Goal: Task Accomplishment & Management: Manage account settings

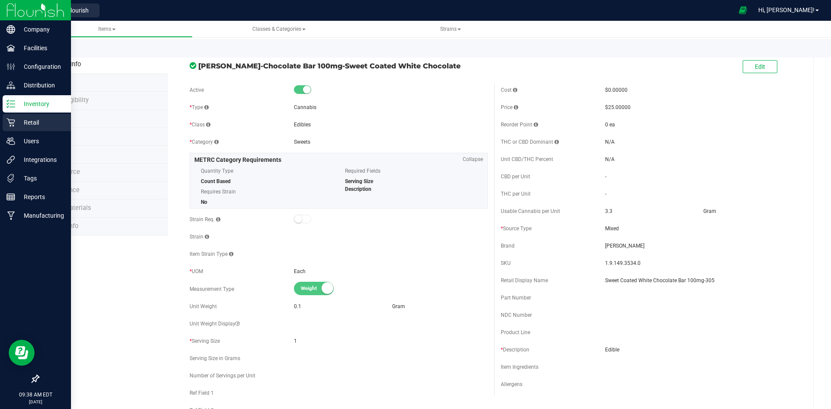
click at [9, 122] on icon at bounding box center [10, 122] width 9 height 9
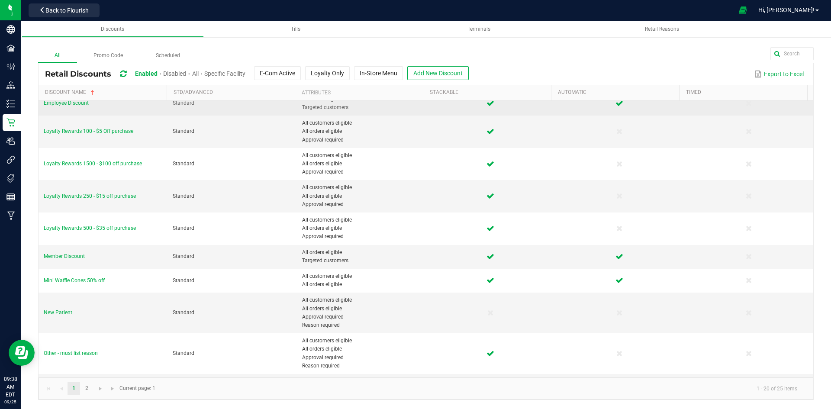
scroll to position [302, 0]
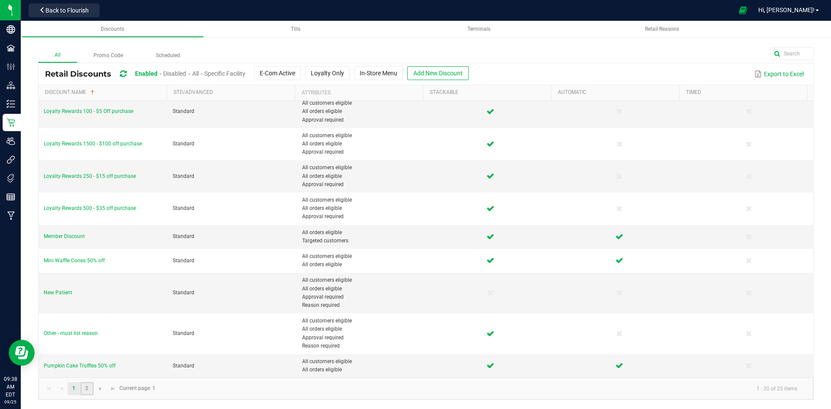
click at [90, 389] on link "2" at bounding box center [86, 388] width 13 height 13
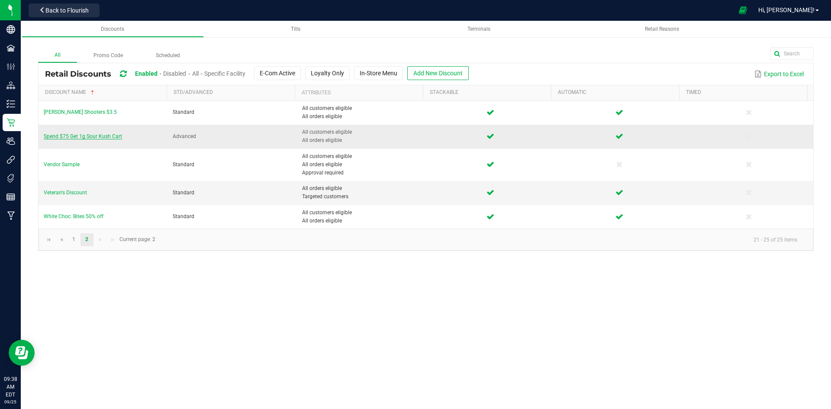
click at [101, 135] on span "Spend $75 Get 1g Sour Kush Cart" at bounding box center [83, 136] width 78 height 6
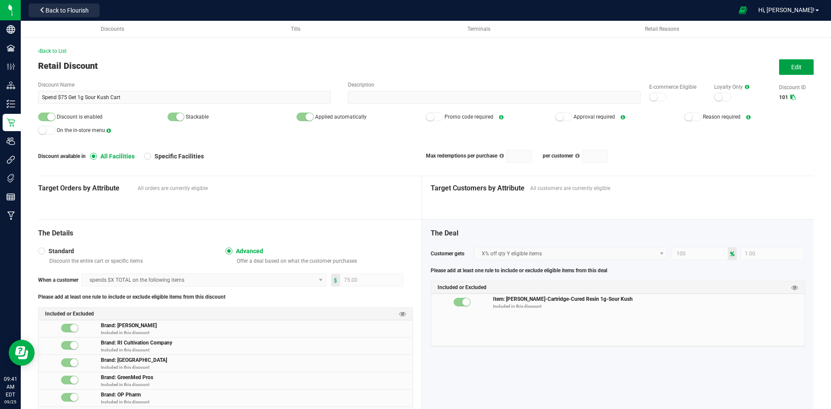
click at [783, 67] on button "Edit" at bounding box center [796, 67] width 35 height 16
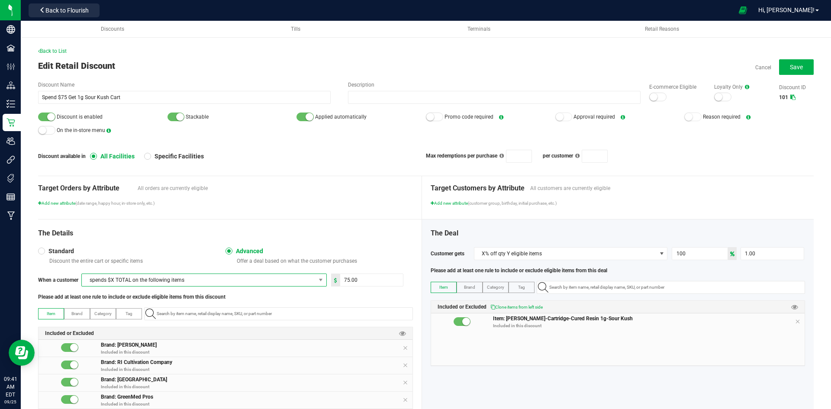
click at [229, 280] on span "spends $X TOTAL on the following items" at bounding box center [199, 280] width 234 height 12
click at [231, 277] on span "spends $X TOTAL on the following items" at bounding box center [199, 280] width 234 height 12
click at [64, 248] on span "Standard" at bounding box center [59, 251] width 29 height 8
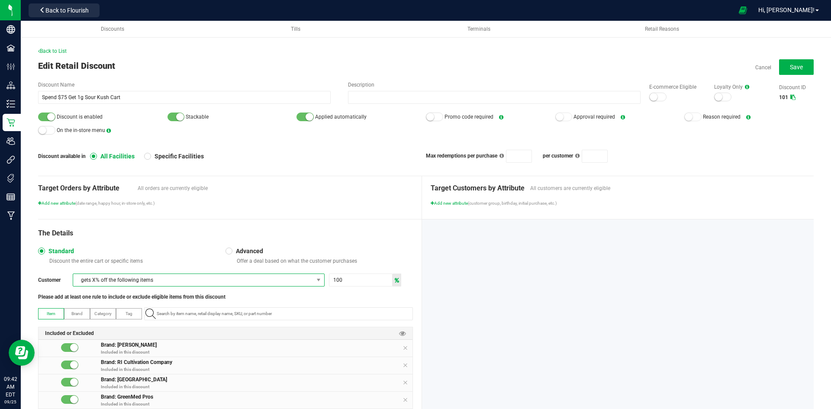
click at [162, 280] on span "gets X% off the following items" at bounding box center [193, 280] width 240 height 12
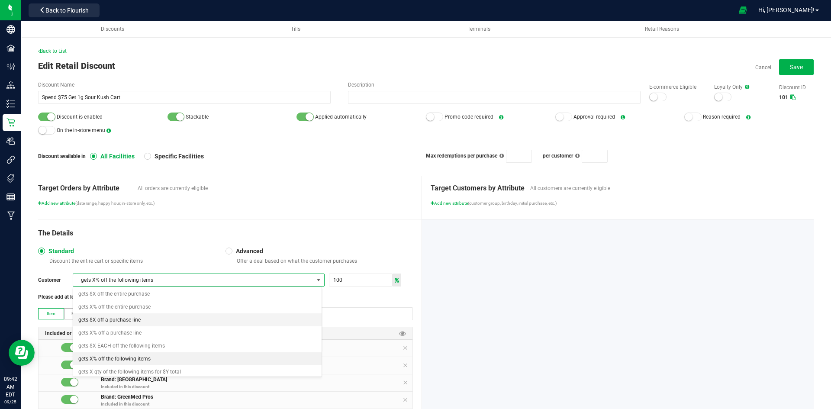
scroll to position [0, 0]
click at [261, 257] on div "Advanced Offer a deal based on what the customer purchases" at bounding box center [318, 255] width 187 height 17
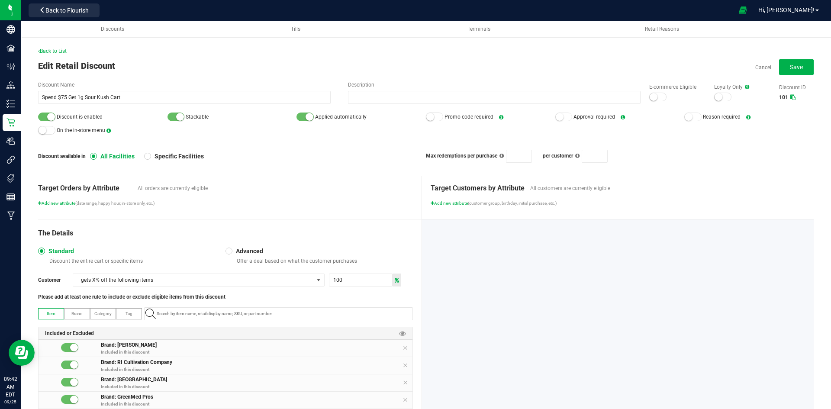
click at [254, 254] on span "Advanced" at bounding box center [247, 251] width 31 height 8
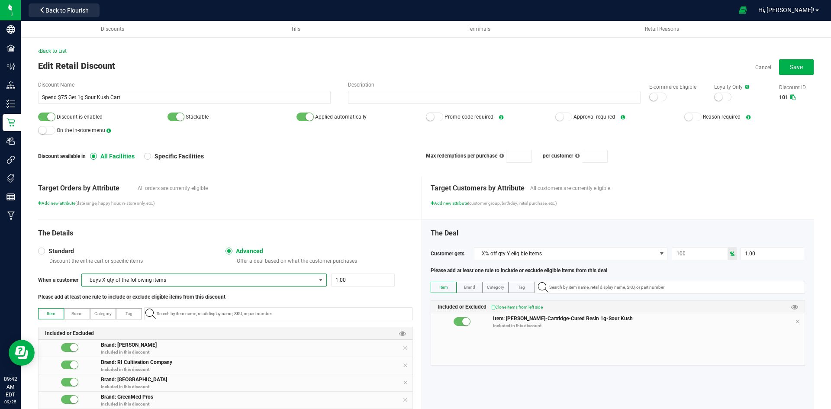
click at [238, 277] on span "buys X qty of the following items" at bounding box center [199, 280] width 234 height 12
click at [236, 304] on li "spends $X TOTAL on the following items" at bounding box center [203, 307] width 242 height 13
click at [347, 280] on input "1" at bounding box center [371, 280] width 63 height 12
type input "75.00"
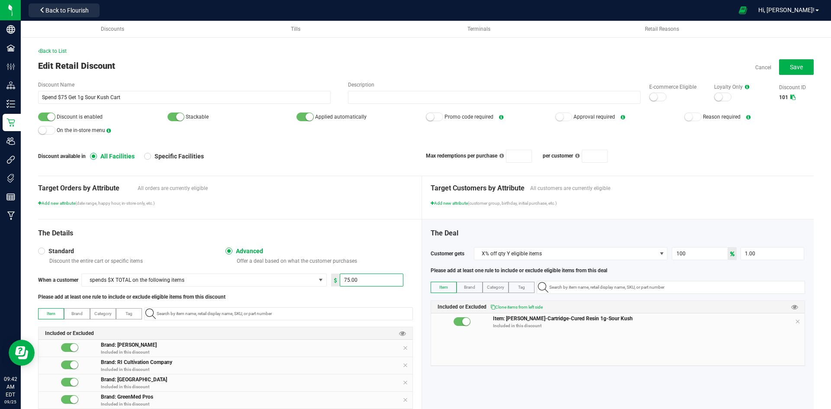
click at [388, 218] on div "Target Orders by Attribute All orders are currently eligible Add new attribute …" at bounding box center [230, 197] width 384 height 43
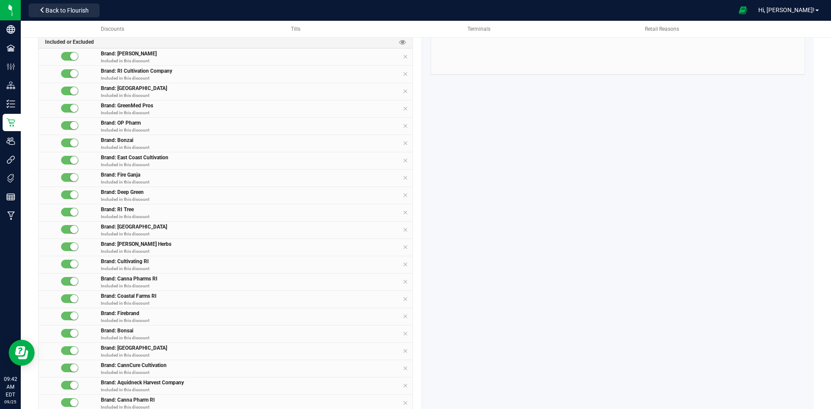
scroll to position [204, 0]
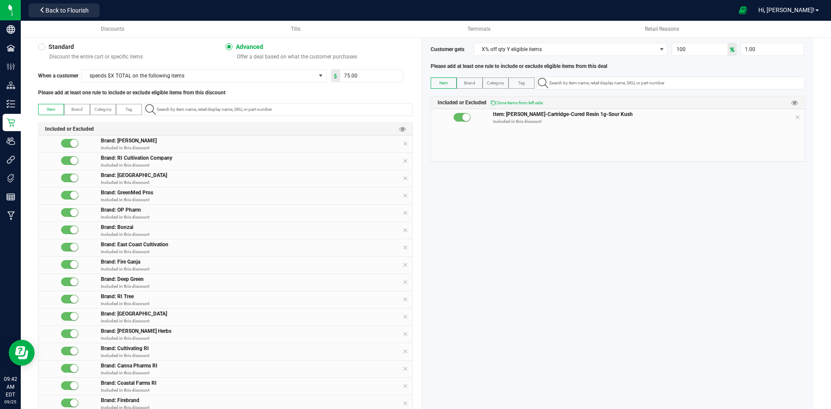
click at [80, 110] on span "Brand" at bounding box center [76, 109] width 11 height 5
click at [198, 107] on input "NO DATA FOUND" at bounding box center [282, 109] width 259 height 12
click at [101, 110] on span "Category" at bounding box center [102, 109] width 17 height 5
click at [199, 113] on input "NO DATA FOUND" at bounding box center [282, 109] width 259 height 12
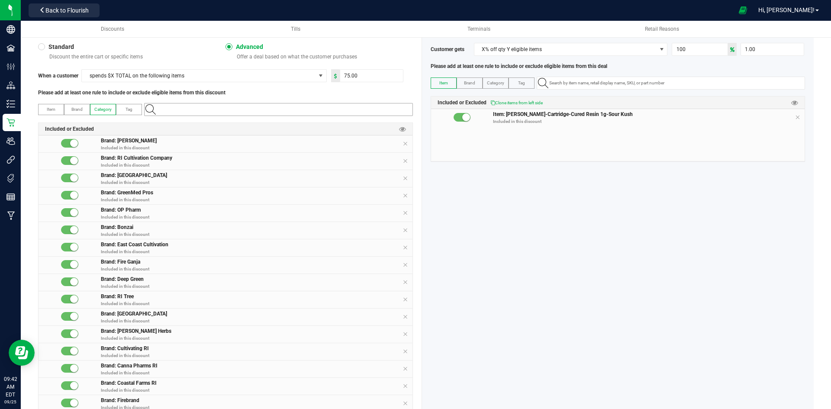
click at [228, 103] on input "NO DATA FOUND" at bounding box center [282, 109] width 259 height 12
type input "gram"
click at [196, 119] on li "Gram" at bounding box center [277, 124] width 264 height 13
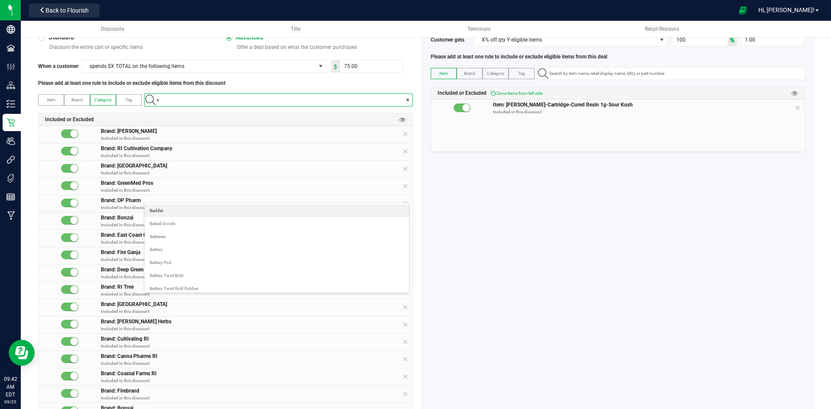
scroll to position [118, 0]
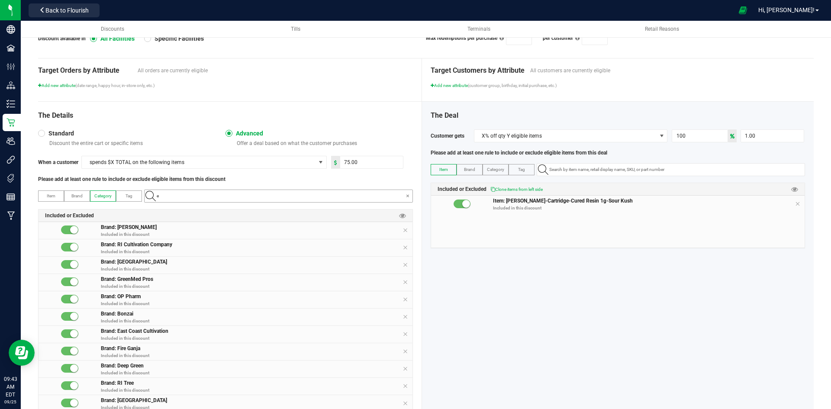
click at [299, 190] on input "e" at bounding box center [282, 196] width 259 height 12
type input "eight"
click at [248, 208] on li "Eighth" at bounding box center [277, 210] width 264 height 13
type input "quar"
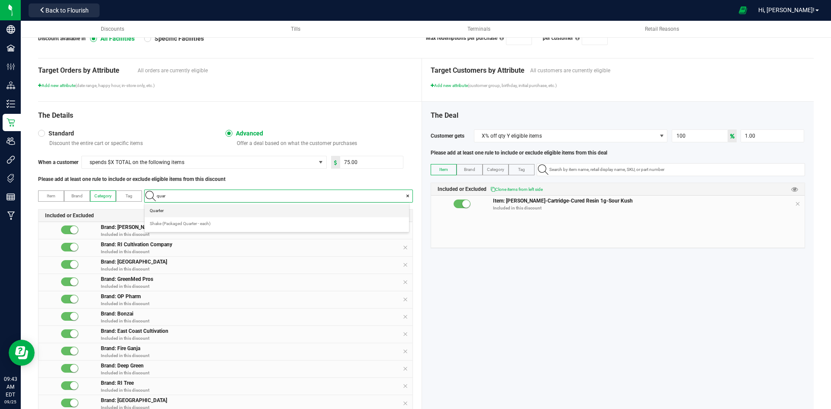
click at [249, 208] on li "Quarter" at bounding box center [277, 210] width 264 height 13
click at [251, 198] on input at bounding box center [282, 196] width 259 height 12
type input "half"
click at [250, 210] on Ounce "Half Ounce" at bounding box center [277, 210] width 264 height 13
click at [254, 200] on input at bounding box center [282, 196] width 259 height 12
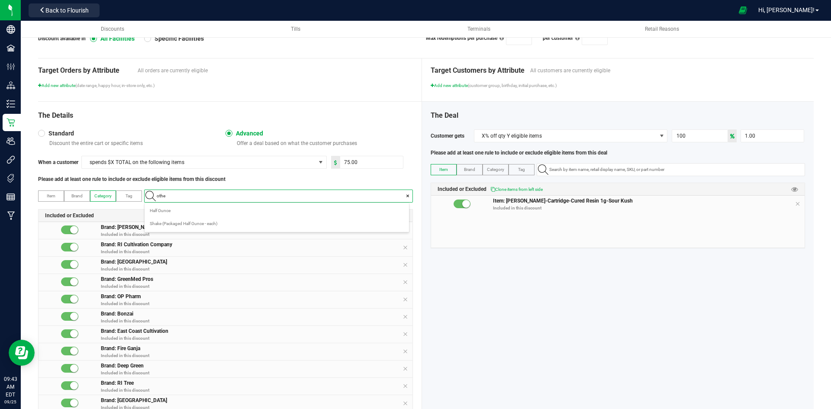
type input "other"
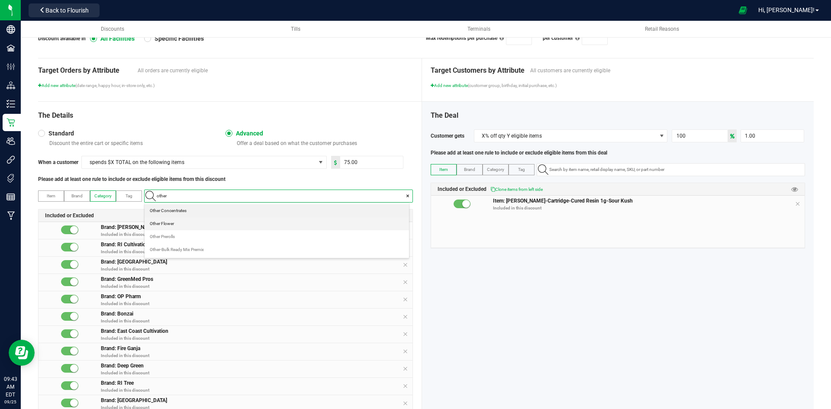
click at [241, 222] on Flower "Other Flower" at bounding box center [277, 223] width 264 height 13
click at [239, 199] on input at bounding box center [282, 196] width 259 height 12
type input "single"
click at [221, 221] on li "Single" at bounding box center [277, 223] width 264 height 13
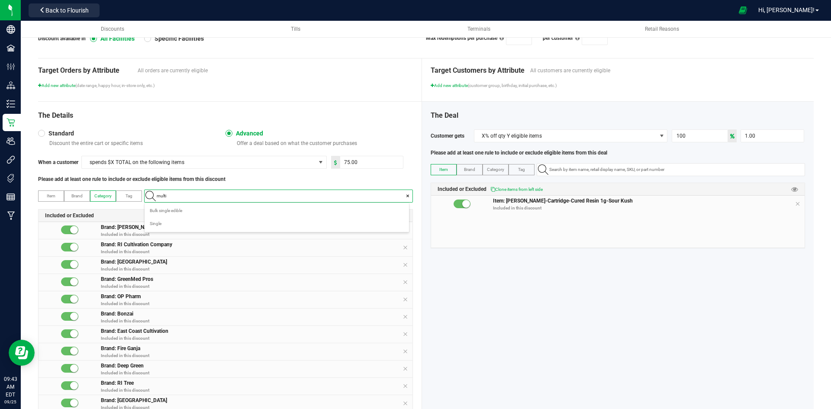
type input "multip"
click at [218, 212] on li "Multipack" at bounding box center [277, 210] width 264 height 13
click at [217, 196] on input at bounding box center [282, 196] width 259 height 12
type input "infused"
click at [205, 209] on li "Infused" at bounding box center [277, 210] width 264 height 13
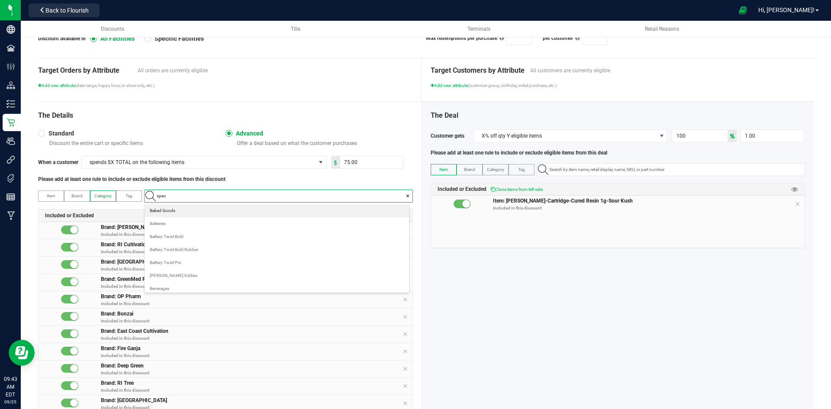
type input "speci"
click at [202, 234] on Prerolls "Specialty Prerolls" at bounding box center [277, 236] width 264 height 13
type input "read"
click at [196, 219] on Roll "Ready to Roll" at bounding box center [277, 223] width 264 height 13
click at [206, 198] on input at bounding box center [282, 196] width 259 height 12
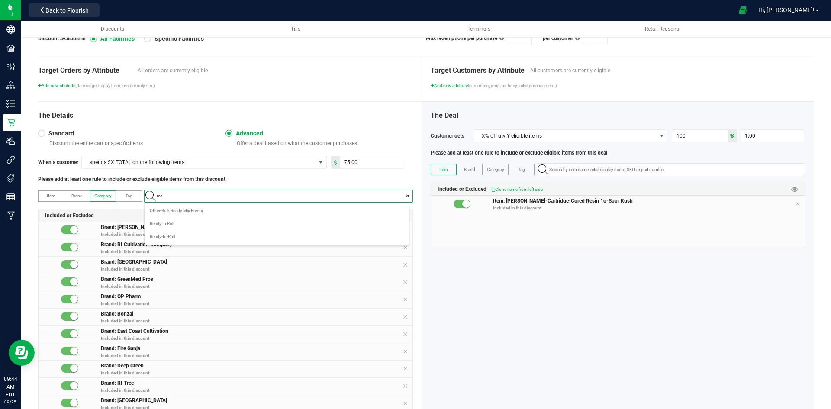
type input "read"
click at [213, 239] on li "Ready-to-Roll" at bounding box center [277, 236] width 264 height 13
type input "other"
click at [235, 238] on Prerolls "Other Prerolls" at bounding box center [277, 236] width 264 height 13
type input "cart"
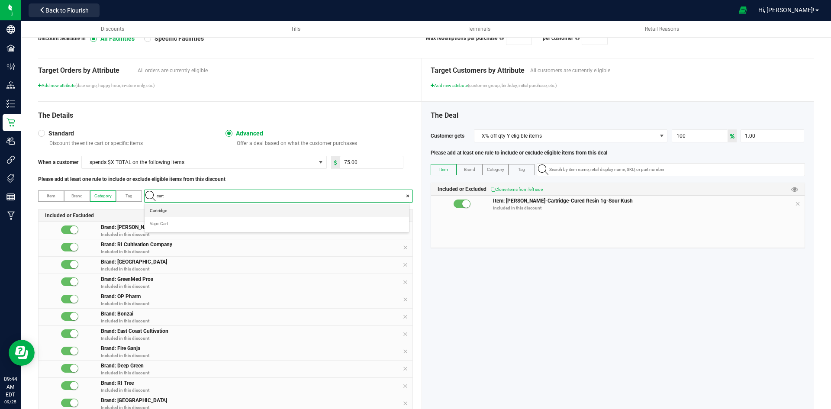
click at [235, 207] on li "Cartridge" at bounding box center [277, 210] width 264 height 13
type input "pod"
click at [213, 220] on li "Pod" at bounding box center [277, 223] width 264 height 13
type input "dispos"
click at [193, 210] on li "Disposable" at bounding box center [277, 210] width 264 height 13
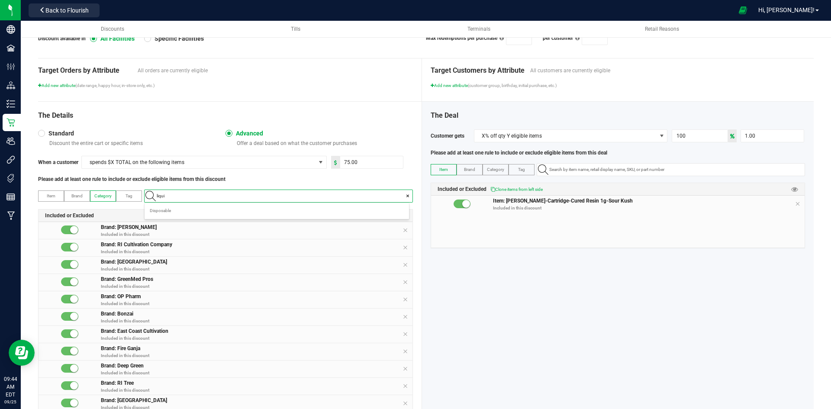
type input "liquid"
click at [190, 207] on Diamonds "Liquid Diamonds" at bounding box center [277, 210] width 264 height 13
type input "battery"
click at [197, 207] on li "Battery" at bounding box center [277, 210] width 264 height 13
click at [219, 196] on input "other" at bounding box center [282, 196] width 259 height 12
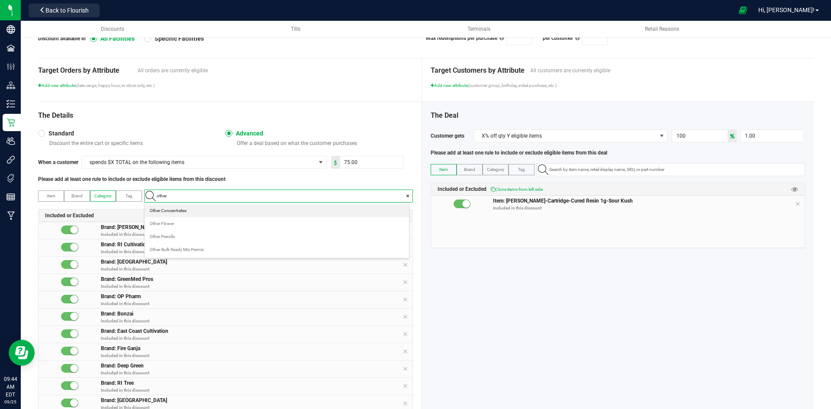
click at [219, 196] on input "other" at bounding box center [282, 196] width 259 height 12
type input "baked"
click at [238, 209] on Goods "Baked Goods" at bounding box center [277, 210] width 264 height 13
type input "[PERSON_NAME]"
click at [241, 206] on Eddies "[PERSON_NAME] Eddies" at bounding box center [277, 210] width 264 height 13
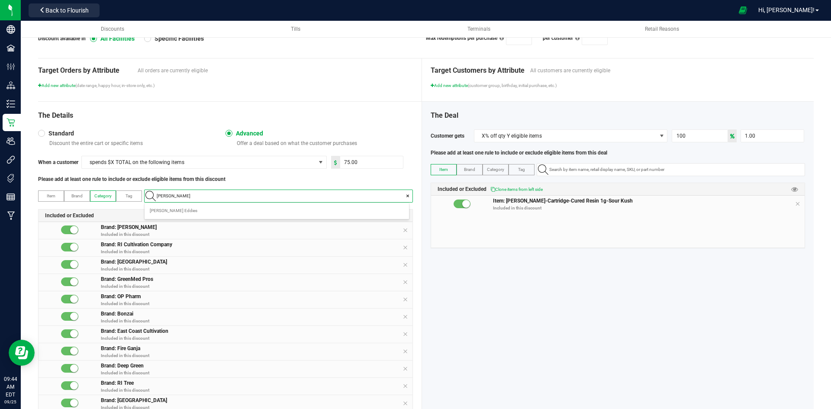
type input "beve"
click at [206, 209] on li "Beverages" at bounding box center [277, 210] width 264 height 13
type input "browni"
click at [206, 208] on li "Brownies" at bounding box center [277, 210] width 264 height 13
type input "choco"
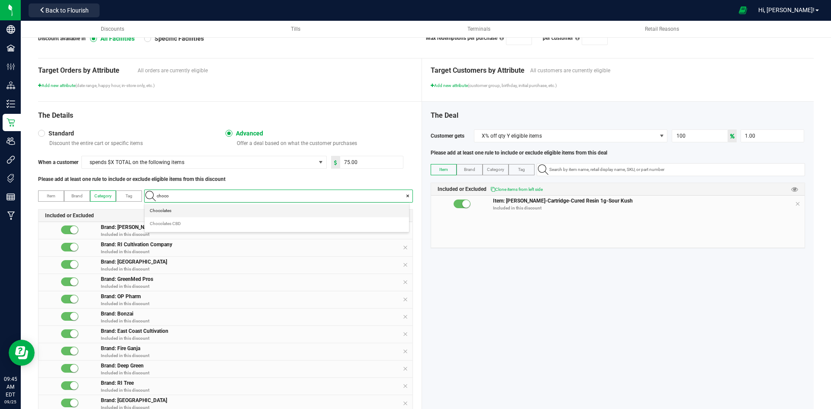
click at [203, 211] on li "Chocolates" at bounding box center [277, 210] width 264 height 13
type input "chocola"
click at [203, 221] on CBD "Chocolates CBD" at bounding box center [277, 223] width 264 height 13
type input "cookies"
click at [357, 209] on li "Cookies" at bounding box center [277, 210] width 264 height 13
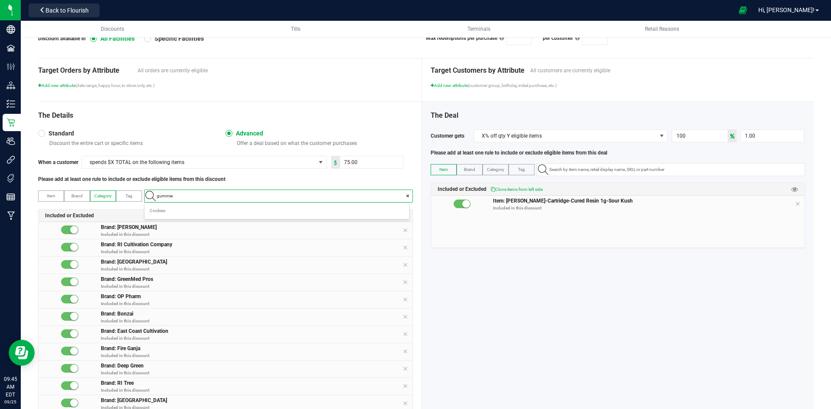
type input "gummies"
click at [340, 212] on li "Gummies" at bounding box center [277, 210] width 264 height 13
type input "gummies"
click at [309, 225] on CBD "Gummies CBD" at bounding box center [277, 223] width 264 height 13
type input "[PERSON_NAME]"
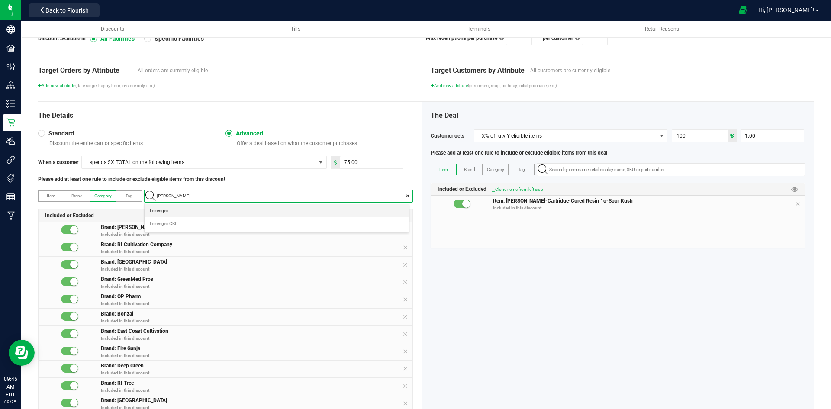
click at [289, 206] on li "Lozenges" at bounding box center [277, 210] width 264 height 13
type input "[PERSON_NAME]"
click at [264, 225] on CBD "Lozenges CBD" at bounding box center [277, 223] width 264 height 13
type input "seas"
click at [257, 209] on Specials "Seasonal Specials" at bounding box center [277, 210] width 264 height 13
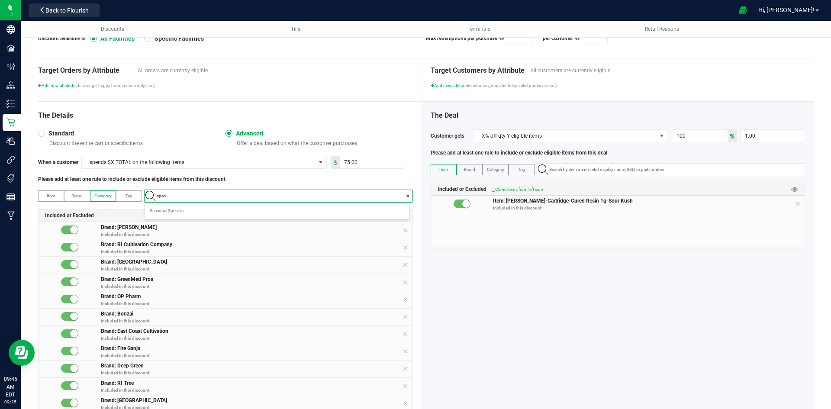
type input "speci"
click at [254, 221] on Edibles "Specialty Edibles" at bounding box center [277, 223] width 264 height 13
type input "sweets"
click at [254, 208] on li "Sweets" at bounding box center [277, 210] width 264 height 13
click at [262, 196] on input "sweets" at bounding box center [282, 196] width 259 height 12
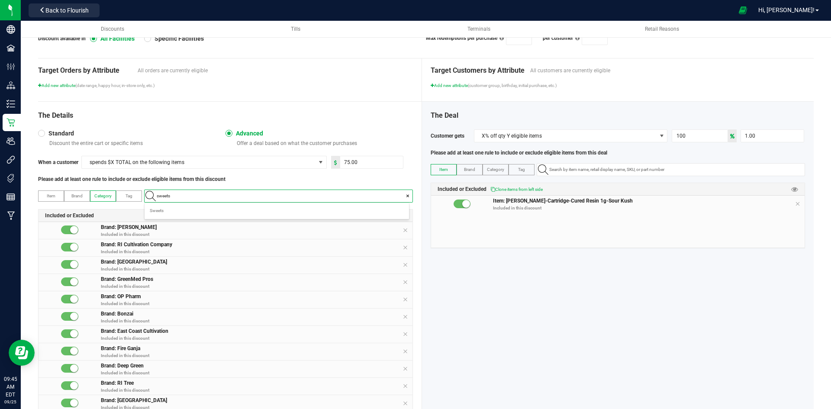
click at [262, 196] on input "sweets" at bounding box center [282, 196] width 259 height 12
type input "badder"
click at [254, 207] on li "Badder" at bounding box center [277, 210] width 264 height 13
type input "diamonds"
click at [236, 209] on li "Diamonds" at bounding box center [277, 210] width 264 height 13
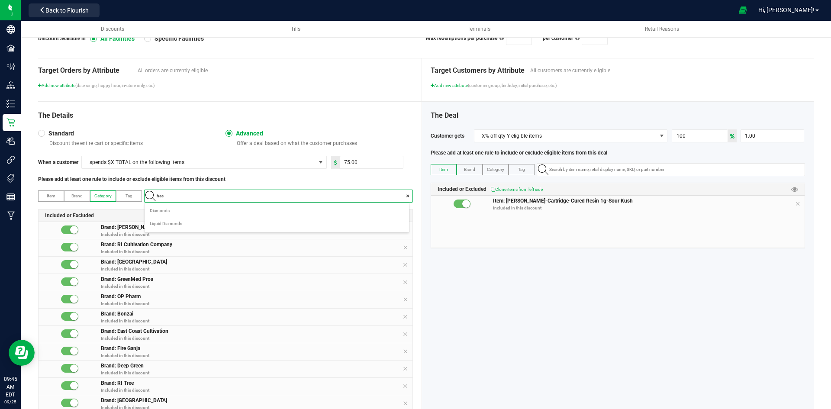
type input "hash"
drag, startPoint x: 219, startPoint y: 207, endPoint x: 350, endPoint y: 273, distance: 146.7
click at [350, 273] on ul "Bulk Hash Bulk Hash 120u Bulk Hash 150-180u Bulk Hash 150u Bulk Hash 150u-180u …" at bounding box center [277, 301] width 264 height 195
click at [351, 268] on li "Hash" at bounding box center [277, 271] width 264 height 13
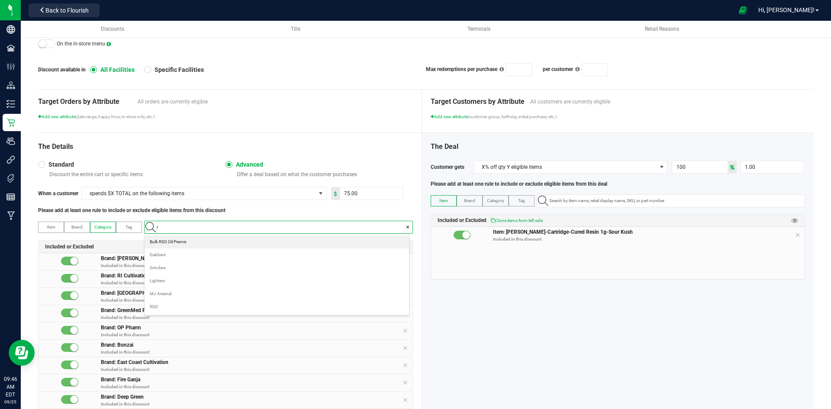
scroll to position [0, 0]
type input "rso"
click at [208, 258] on li "RSO" at bounding box center [277, 254] width 264 height 13
type input "terpe"
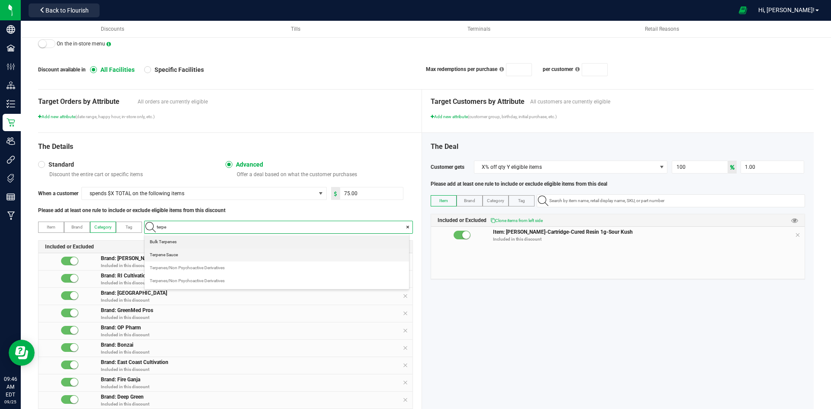
click at [199, 251] on Sauce "Terpene Sauce" at bounding box center [277, 254] width 264 height 13
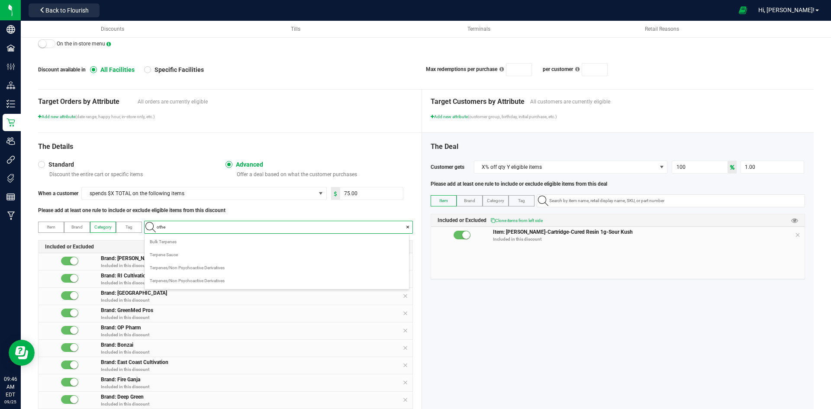
type input "other"
click at [208, 241] on Concentrates "Other Concentrates" at bounding box center [277, 241] width 264 height 13
type input "capsules"
click at [285, 241] on li "Capsules" at bounding box center [277, 241] width 264 height 13
type input "capsules"
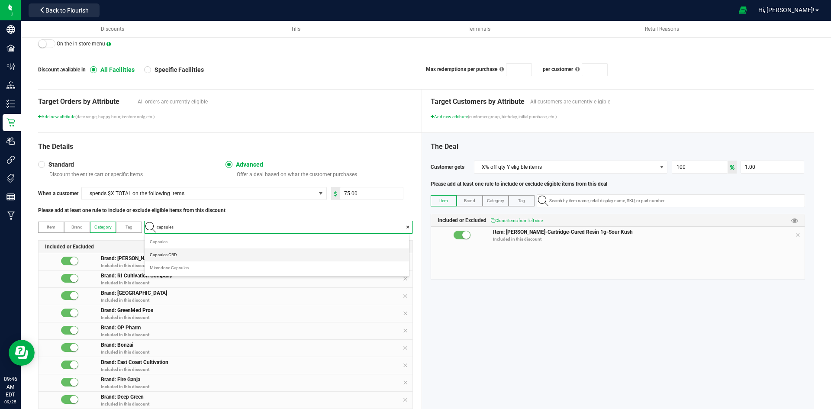
click at [274, 254] on CBD "Capsules CBD" at bounding box center [277, 254] width 264 height 13
type input "capsu"
click at [254, 268] on Capsules "Microdose Capsules" at bounding box center [277, 267] width 264 height 13
type input "elixir"
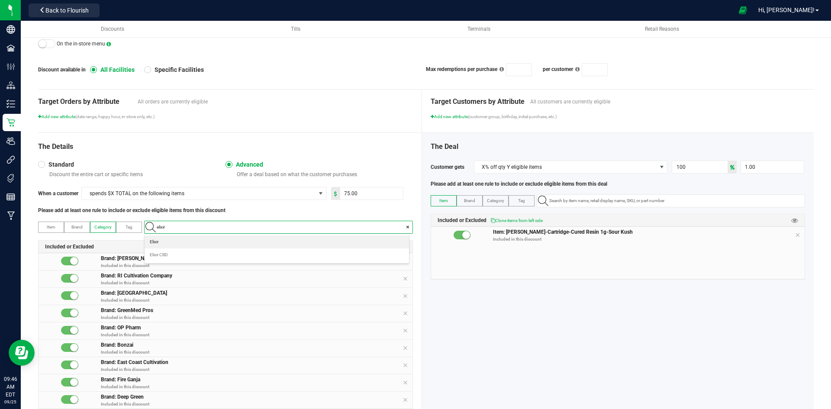
click at [249, 237] on li "Elixir" at bounding box center [277, 241] width 264 height 13
type input "[PERSON_NAME]"
click at [244, 251] on CBD "Elixir CBD" at bounding box center [277, 254] width 264 height 13
click at [244, 251] on div "Included or Excluded" at bounding box center [226, 247] width 374 height 13
click at [254, 226] on input at bounding box center [282, 227] width 259 height 12
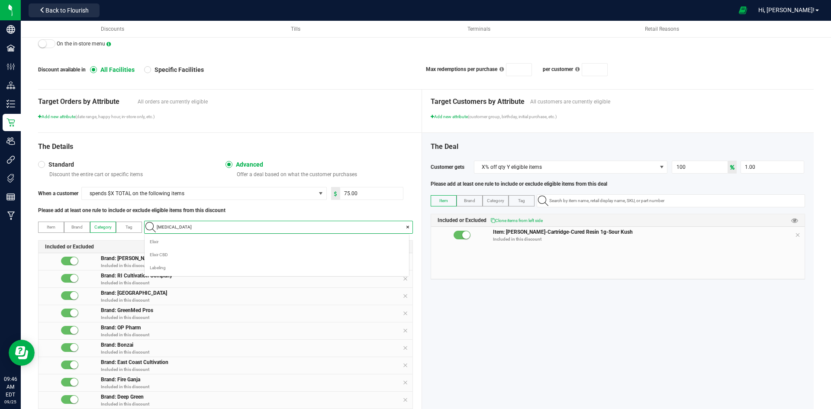
scroll to position [12, 264]
type input "balm"
click at [233, 242] on li "Balm" at bounding box center [277, 241] width 264 height 13
type input "balm"
click at [227, 257] on CBD "Balm CBD" at bounding box center [277, 254] width 264 height 13
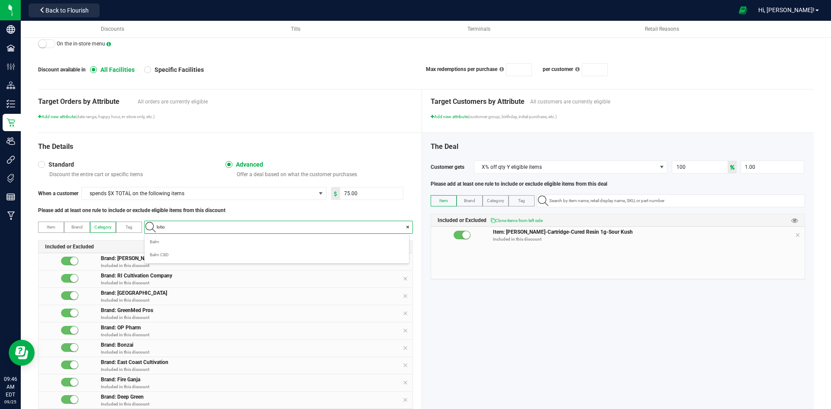
type input "lotion"
click at [230, 240] on li "Lotion" at bounding box center [277, 241] width 264 height 13
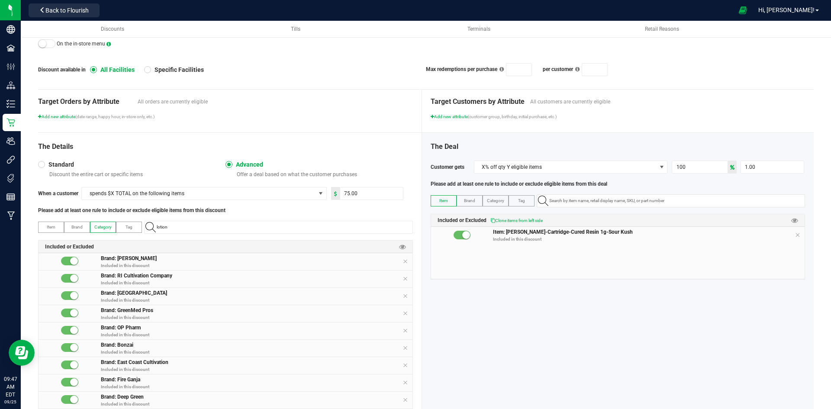
click at [220, 226] on input "lotion" at bounding box center [282, 227] width 259 height 12
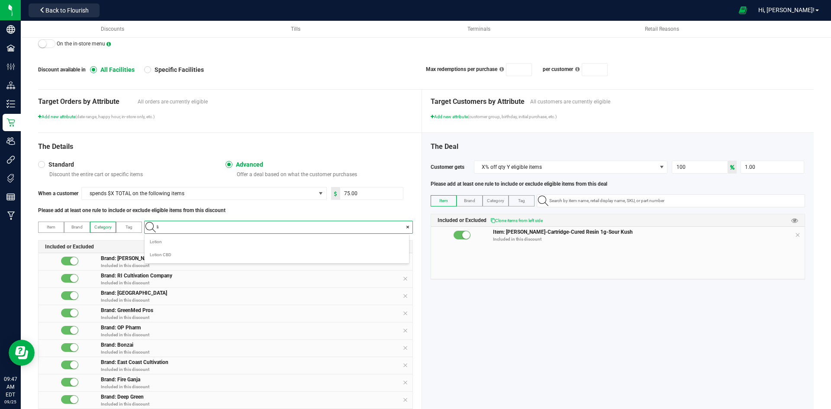
scroll to position [43265, 43012]
type input "lighter"
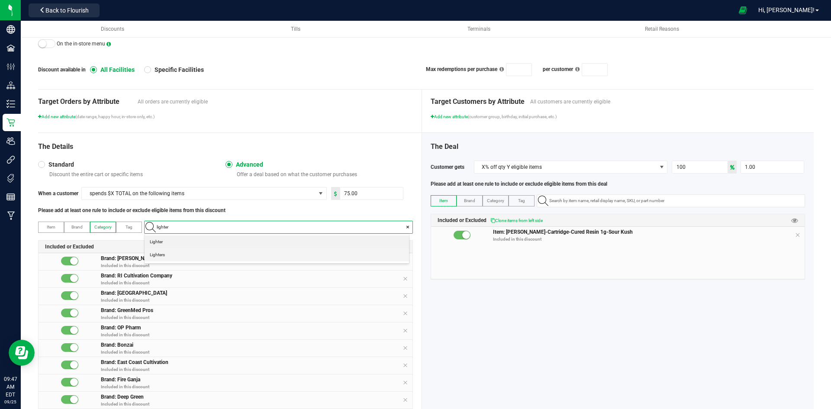
drag, startPoint x: 209, startPoint y: 241, endPoint x: 206, endPoint y: 255, distance: 14.7
click at [206, 255] on ul "Lighter Lighters" at bounding box center [277, 248] width 264 height 26
click at [205, 256] on li "Lighters" at bounding box center [277, 254] width 264 height 13
click at [215, 227] on input at bounding box center [282, 227] width 259 height 12
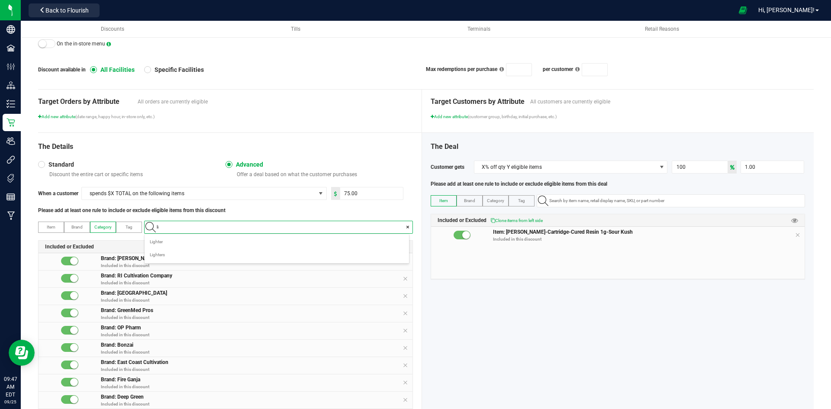
scroll to position [12, 264]
type input "lighter"
click at [203, 245] on li "Lighter" at bounding box center [277, 241] width 264 height 13
click at [209, 227] on input at bounding box center [282, 227] width 259 height 12
type input "gift"
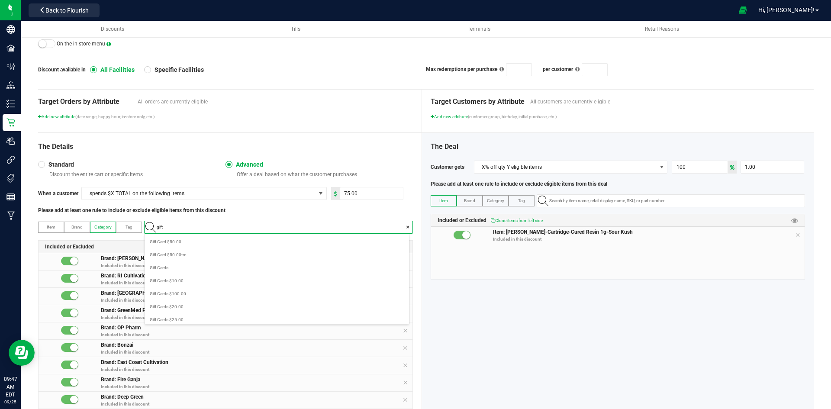
scroll to position [160, 0]
click at [218, 241] on Cards "Gift Cards" at bounding box center [277, 237] width 264 height 13
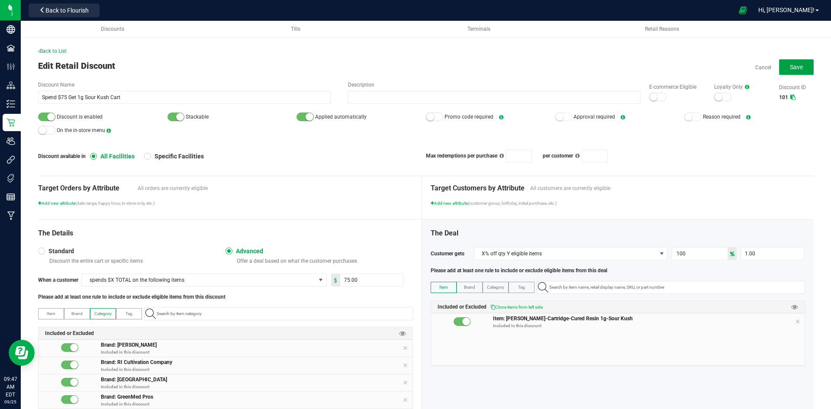
click at [782, 71] on button "Save" at bounding box center [796, 67] width 35 height 16
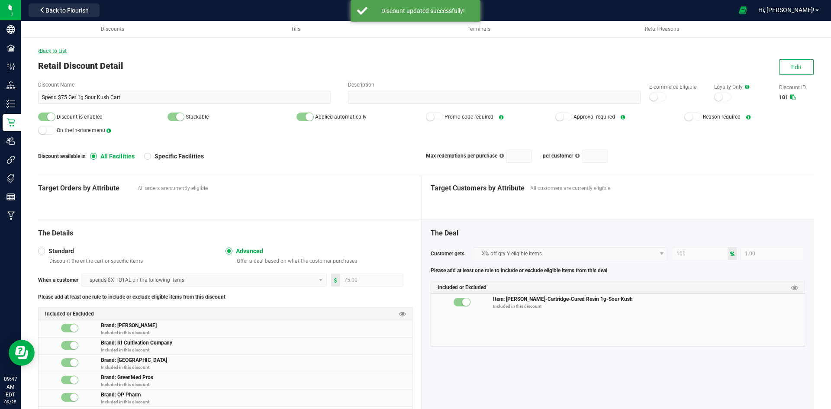
click at [62, 49] on span "Back to List" at bounding box center [52, 51] width 29 height 6
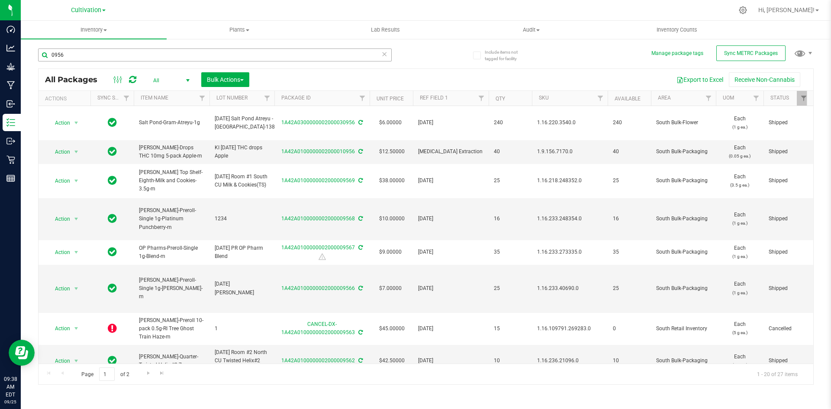
scroll to position [438, 0]
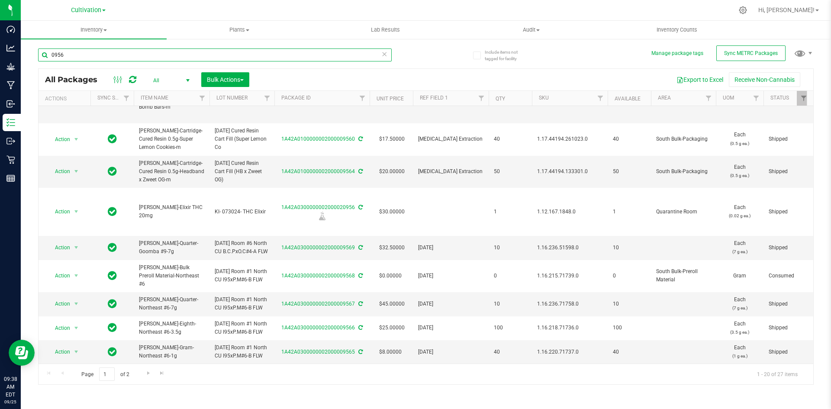
click at [109, 54] on input "0956" at bounding box center [215, 54] width 354 height 13
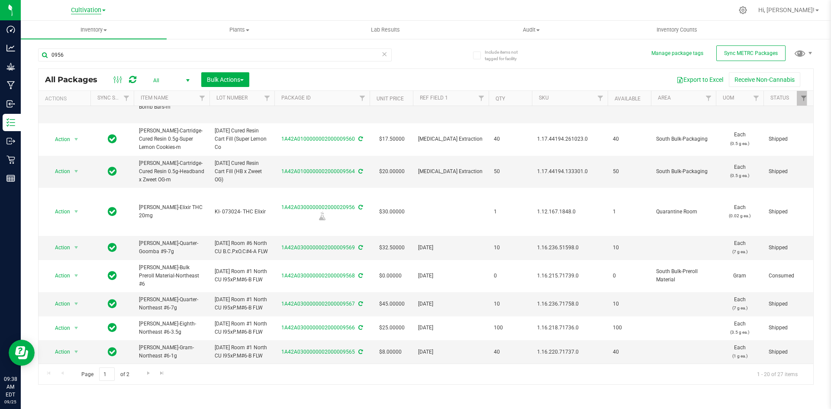
click at [75, 8] on span "Cultivation" at bounding box center [86, 10] width 30 height 8
